Goal: Task Accomplishment & Management: Use online tool/utility

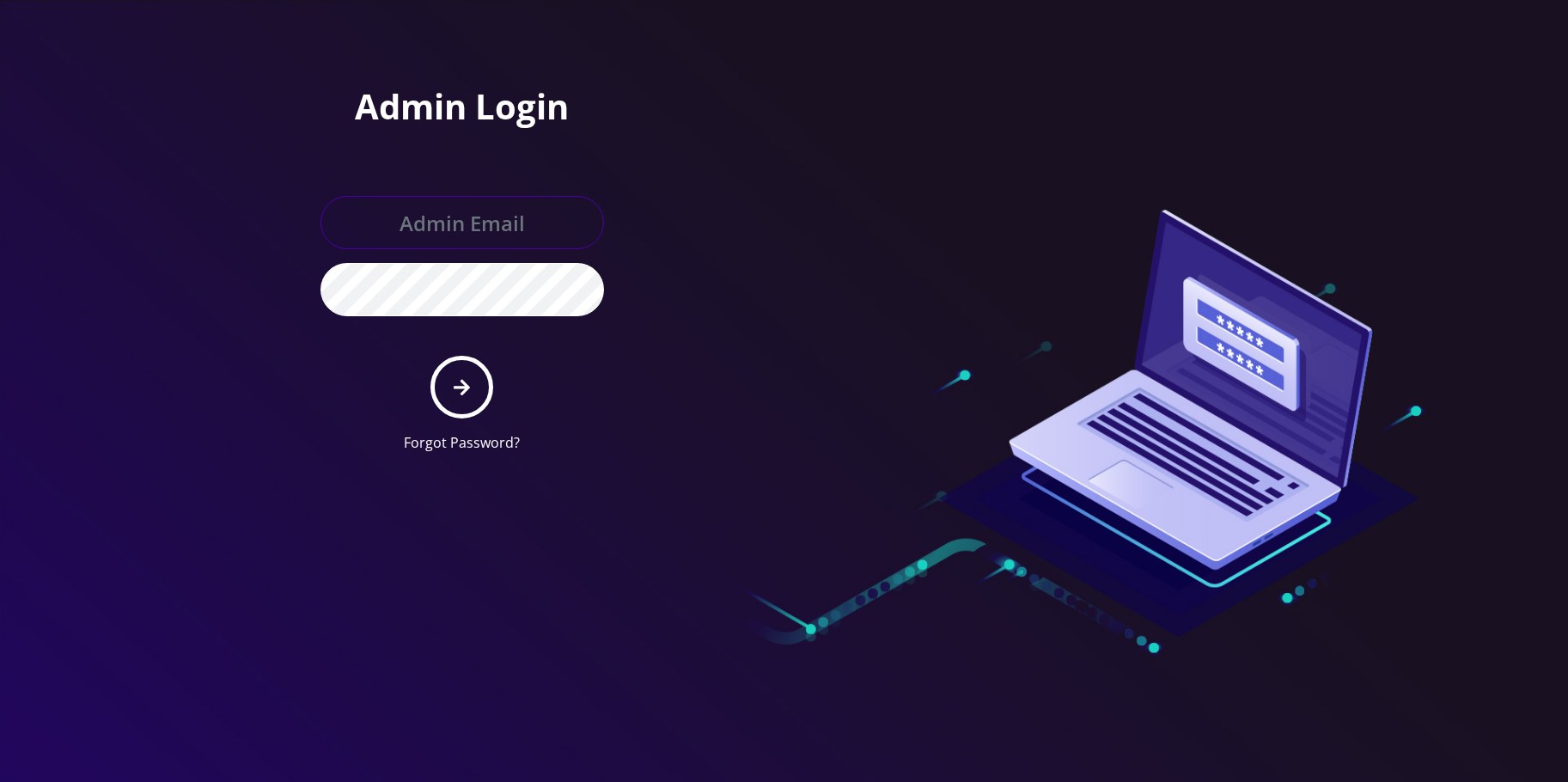
type input "[EMAIL_ADDRESS][DOMAIN_NAME]"
click at [473, 377] on button "submit" at bounding box center [462, 387] width 62 height 62
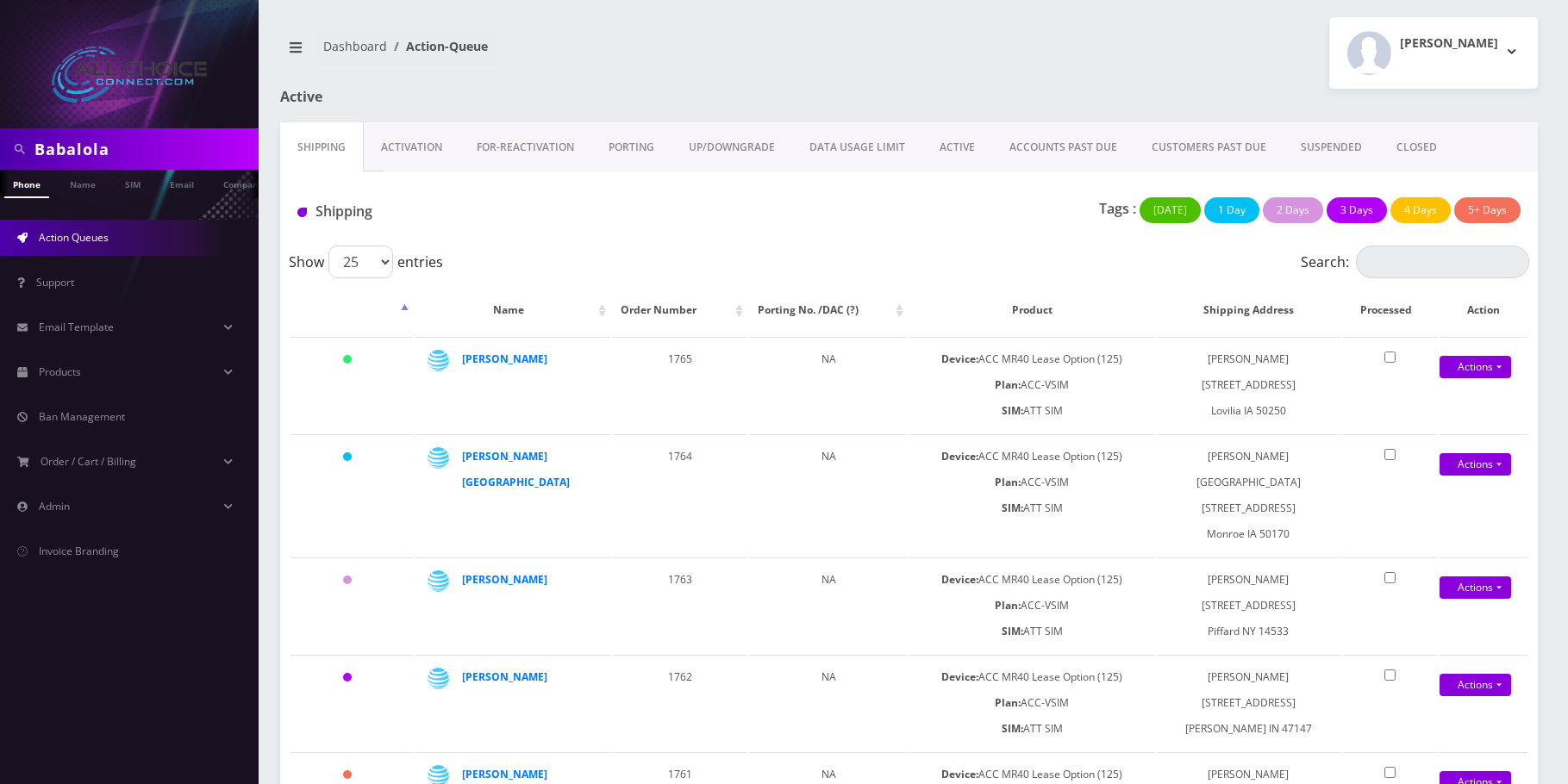
click at [83, 152] on input "Babalola" at bounding box center [144, 149] width 220 height 33
type input "[PERSON_NAME]"
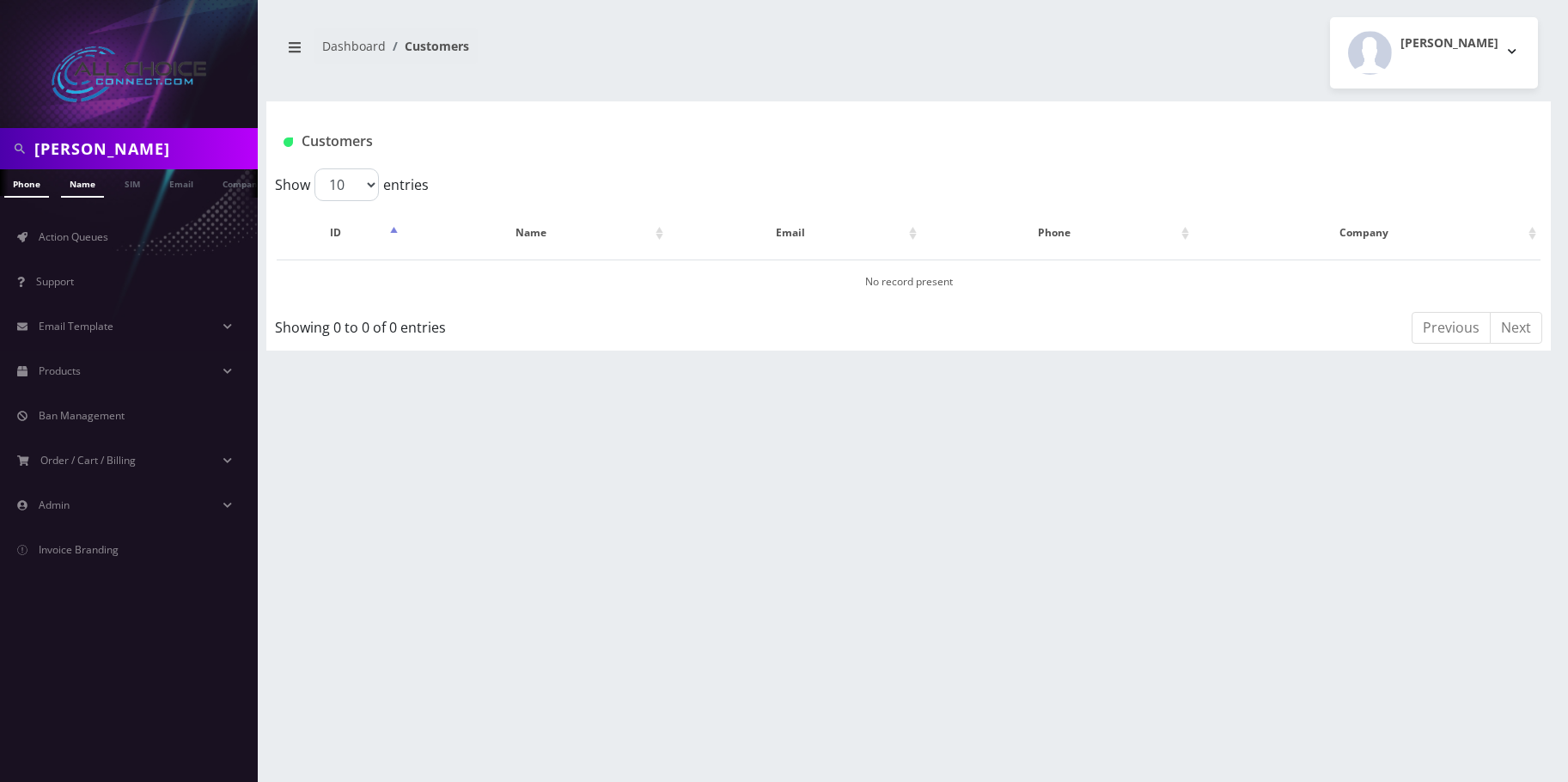
click at [86, 181] on link "Name" at bounding box center [82, 183] width 43 height 28
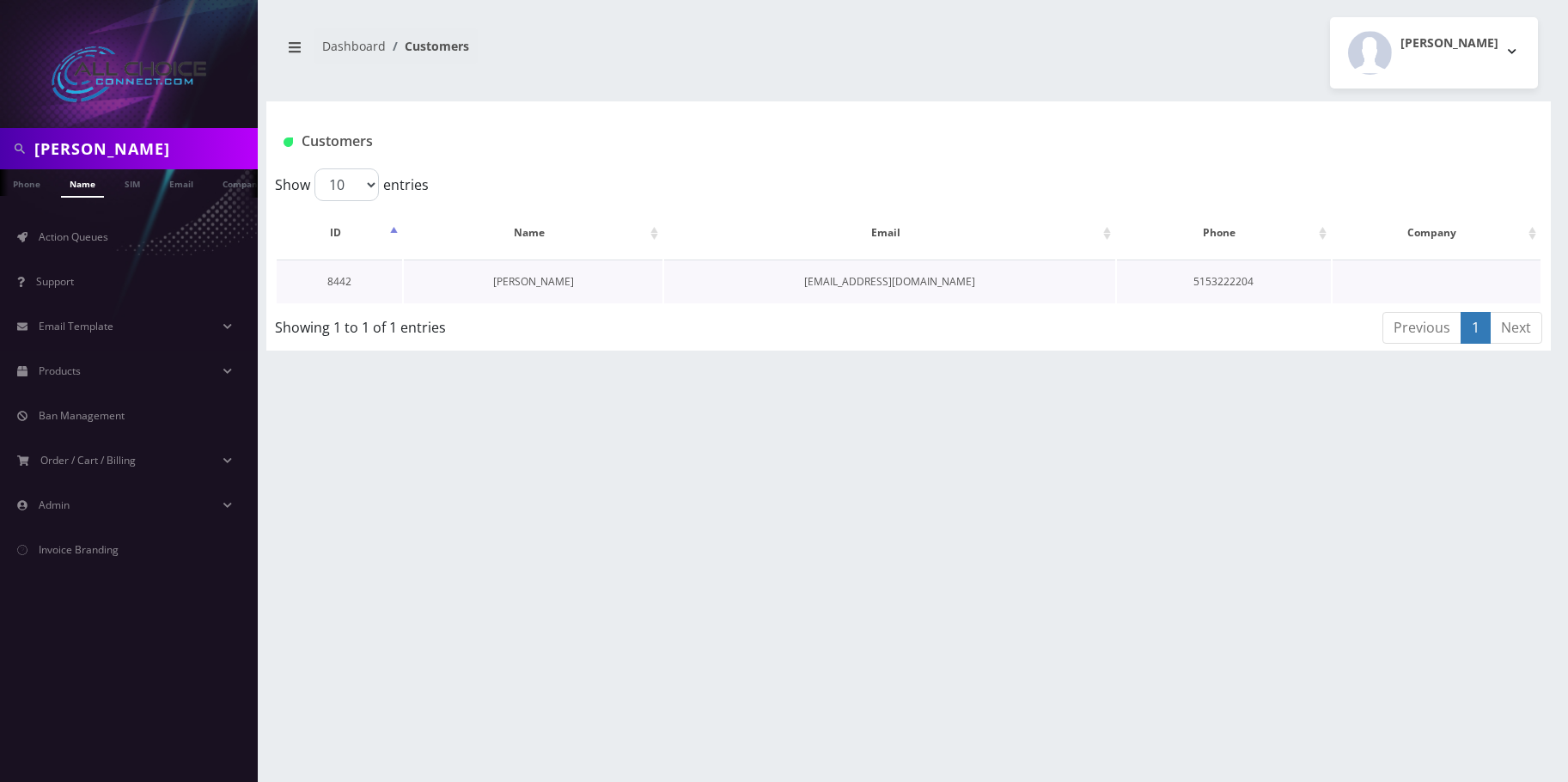
click at [527, 287] on link "[PERSON_NAME]" at bounding box center [533, 281] width 81 height 15
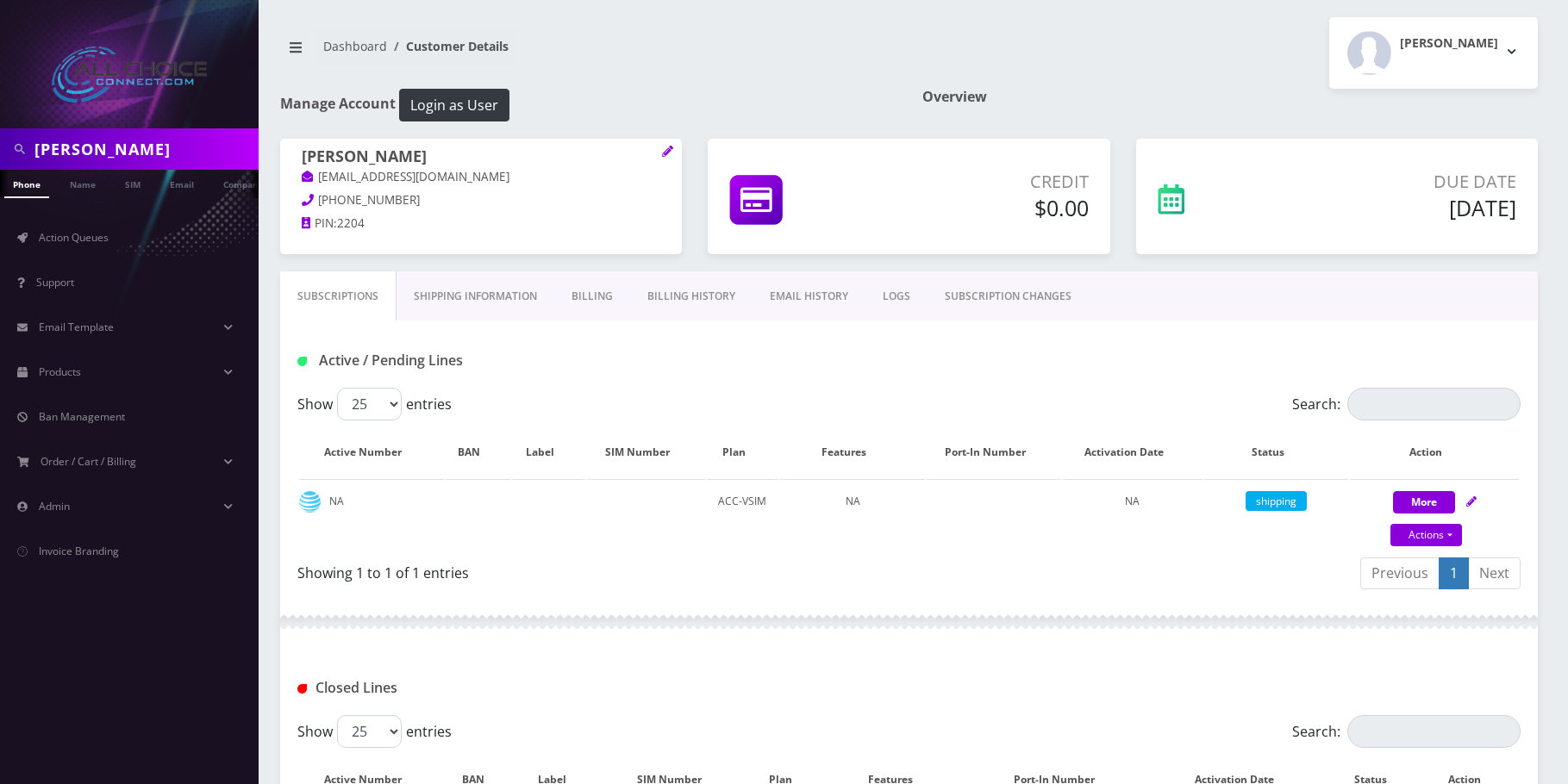
click at [610, 292] on link "Billing" at bounding box center [592, 296] width 76 height 50
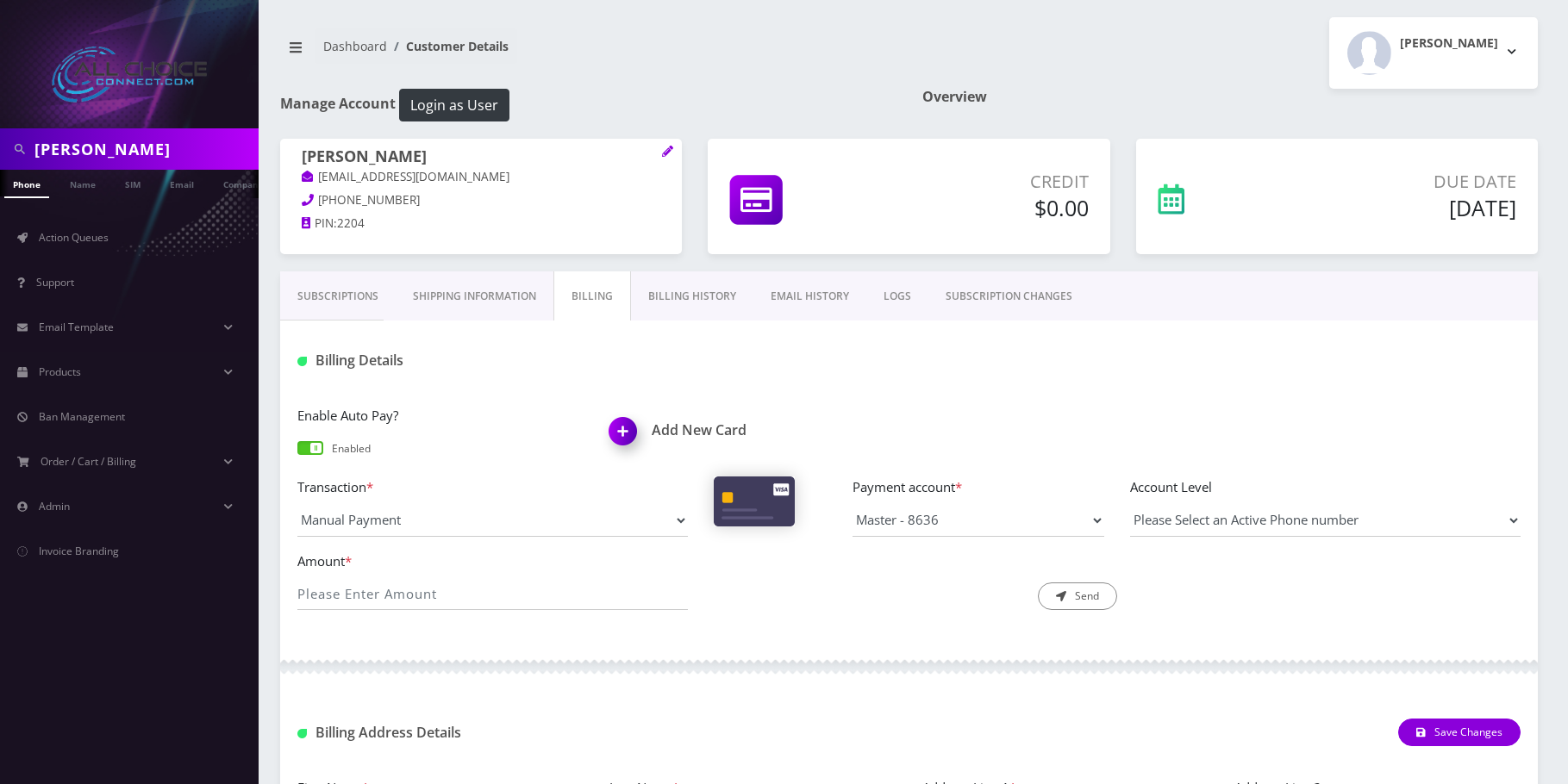
click at [676, 292] on link "Billing History" at bounding box center [691, 296] width 122 height 50
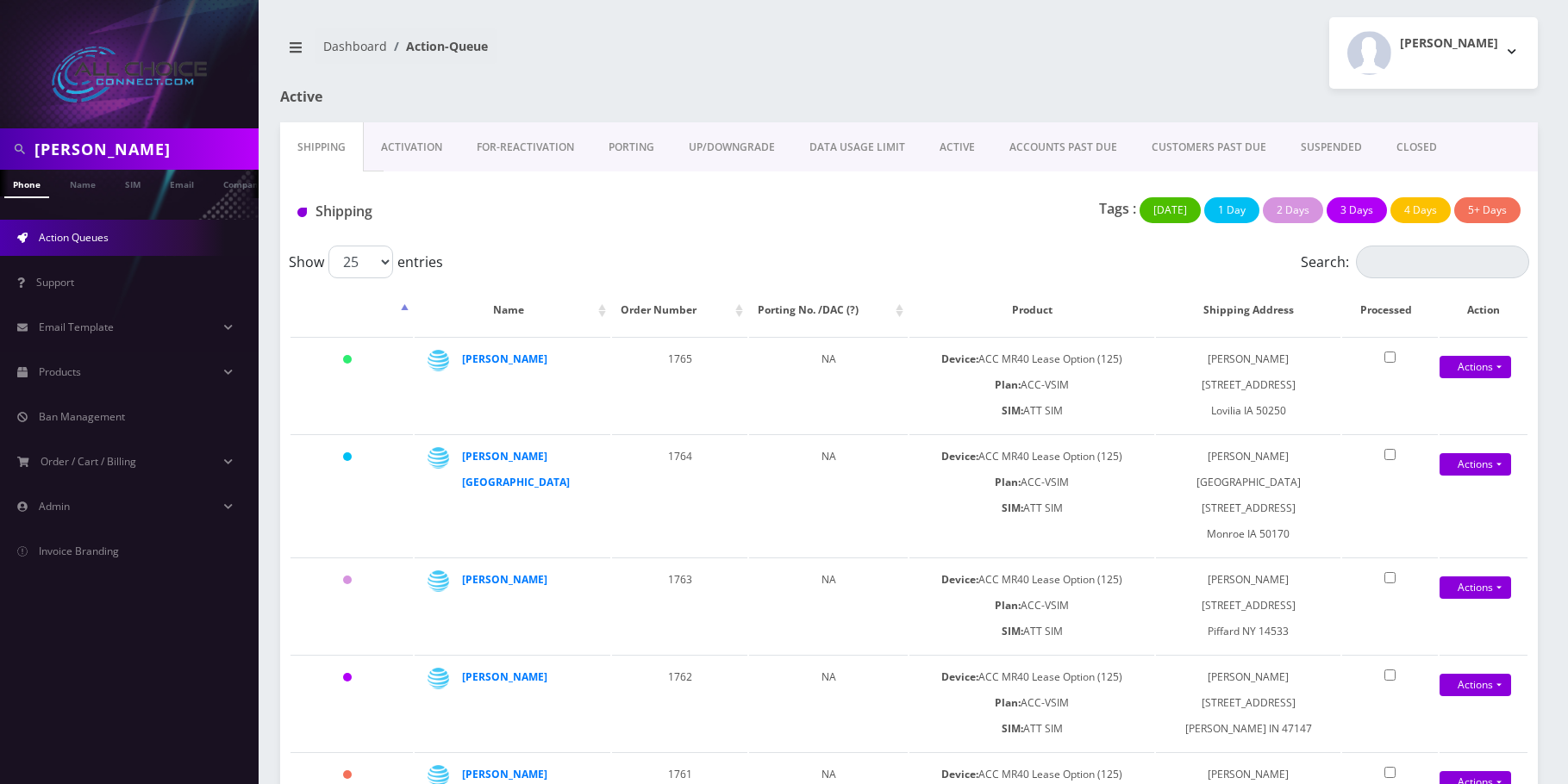
click at [81, 156] on input "[PERSON_NAME]" at bounding box center [144, 149] width 220 height 33
type input "g"
